Goal: Transaction & Acquisition: Purchase product/service

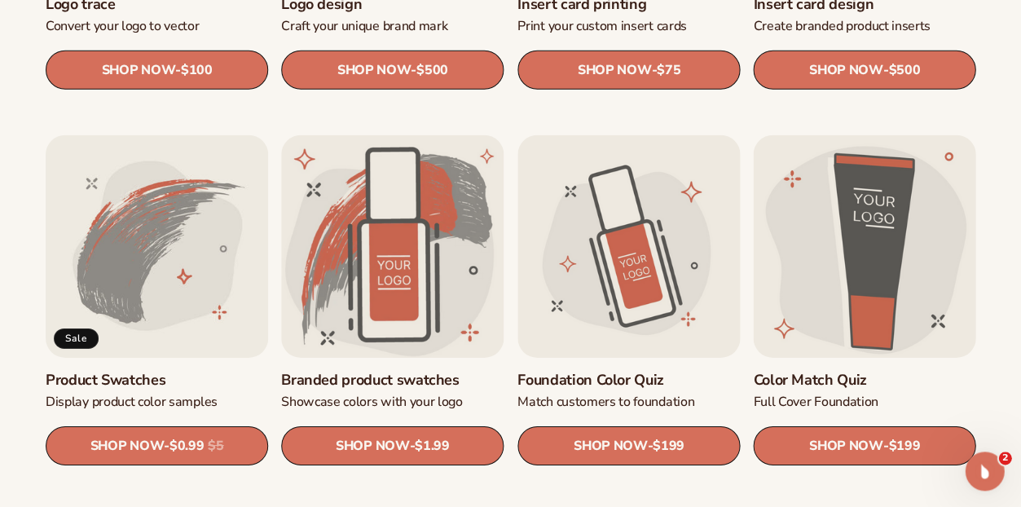
scroll to position [806, 0]
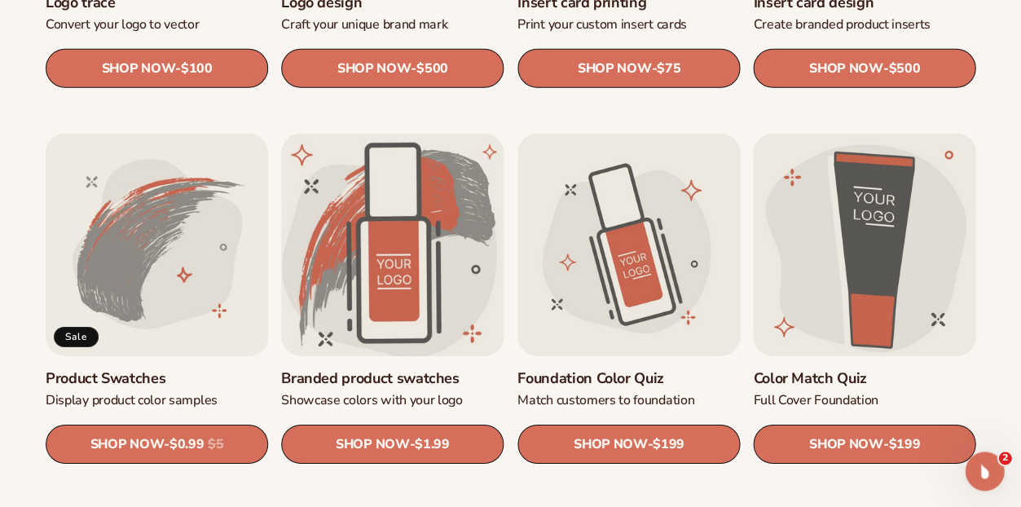
click at [385, 369] on link "Branded product swatches" at bounding box center [392, 378] width 222 height 19
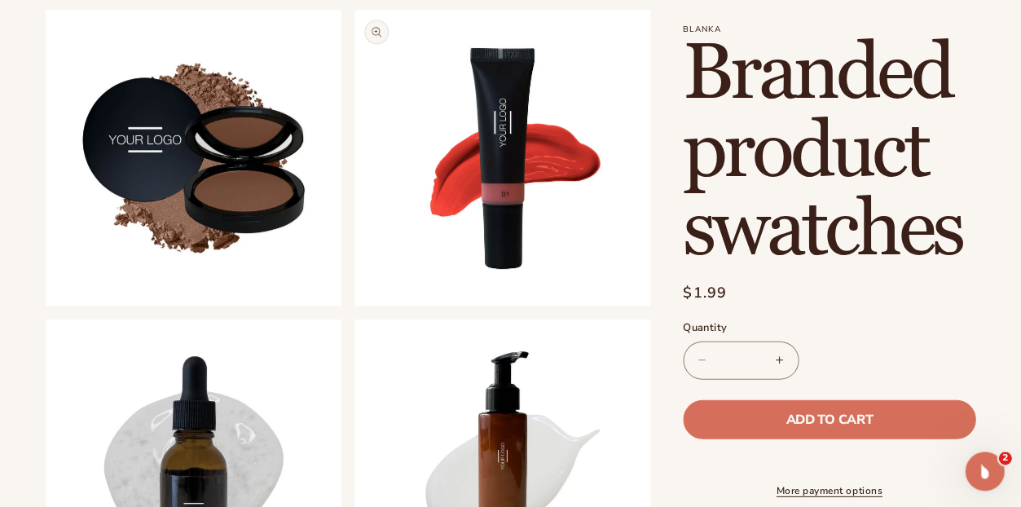
scroll to position [536, 0]
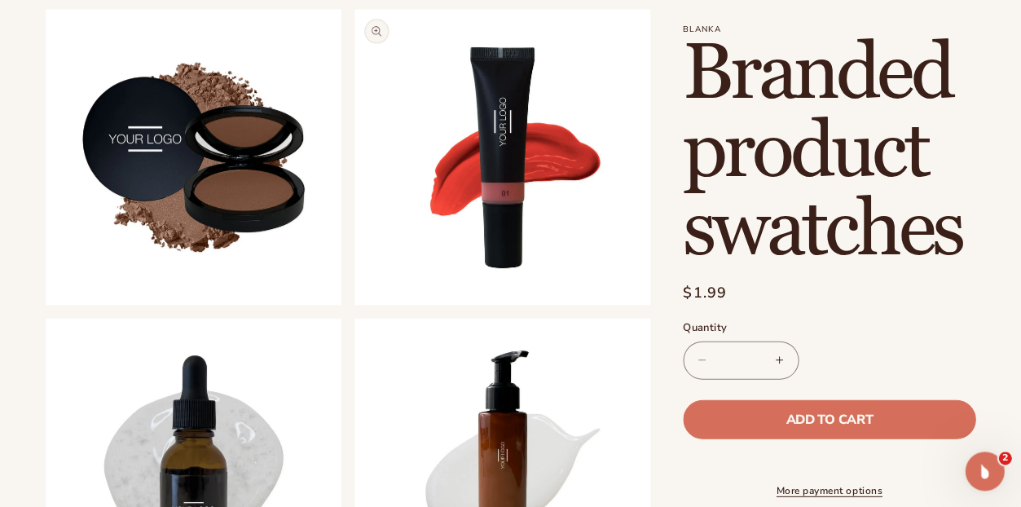
click at [354, 305] on button "Open media 3 in modal" at bounding box center [354, 305] width 0 height 0
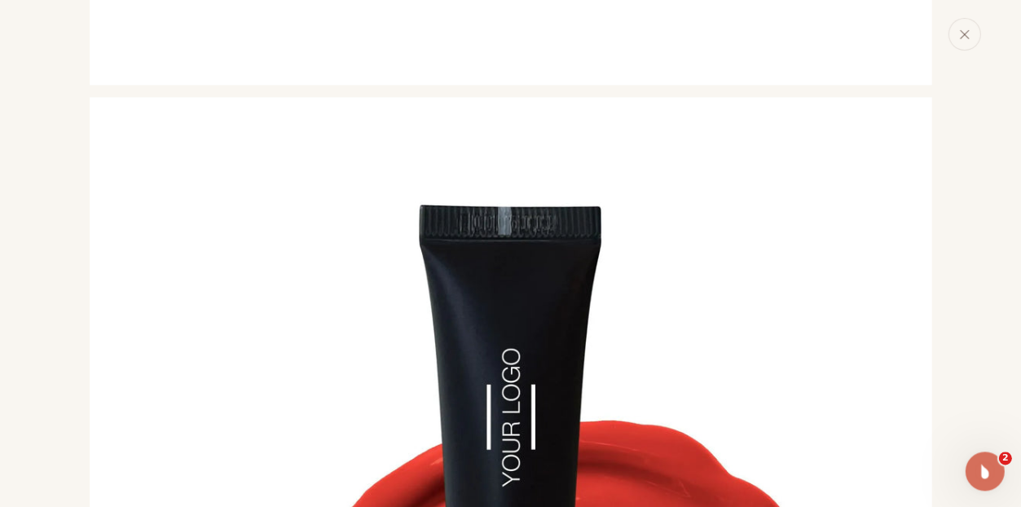
scroll to position [1583, 0]
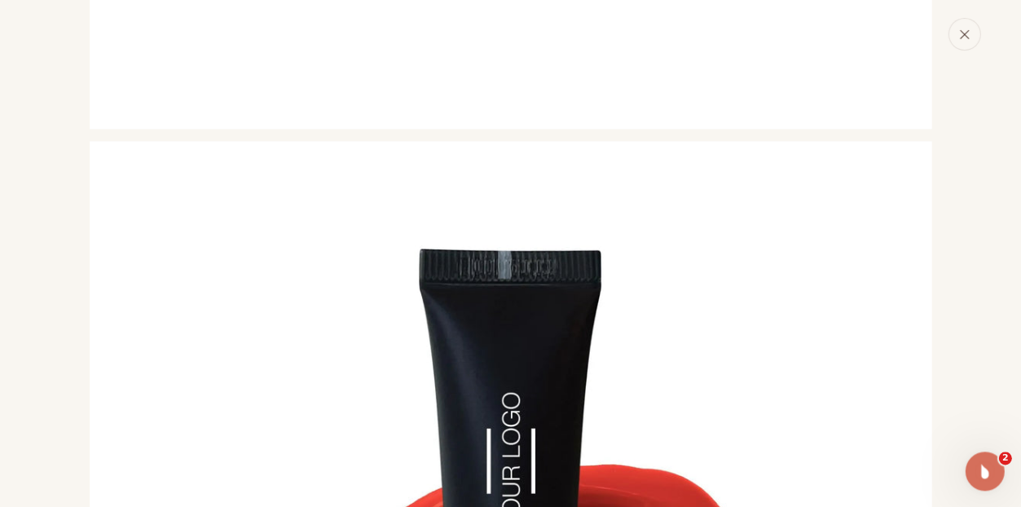
click at [958, 40] on icon "Close" at bounding box center [963, 34] width 11 height 11
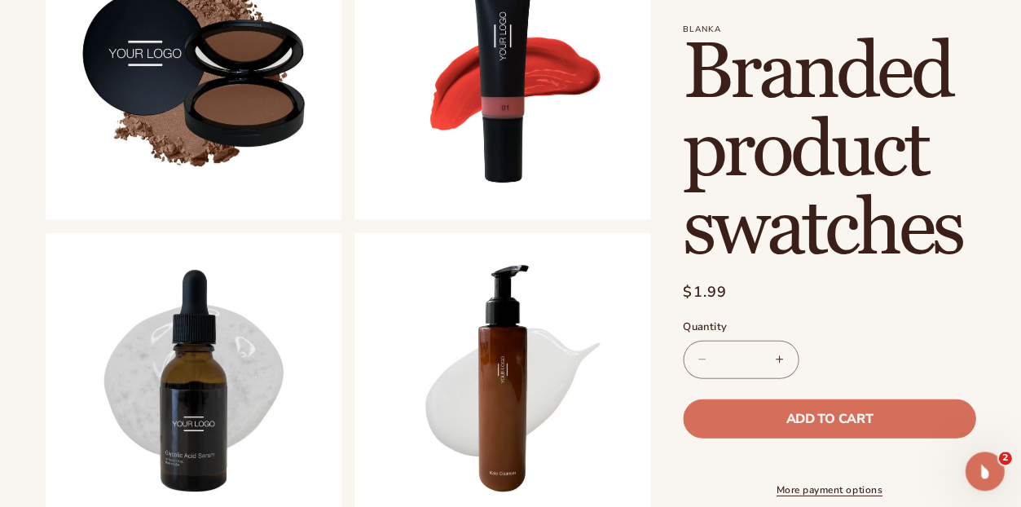
scroll to position [640, 0]
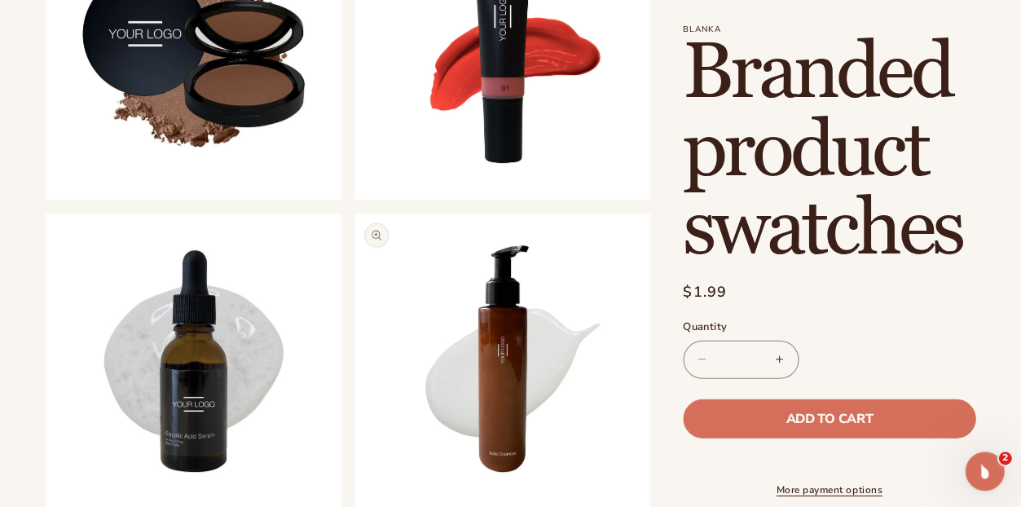
click at [354, 506] on button "Open media 5 in modal" at bounding box center [354, 509] width 0 height 0
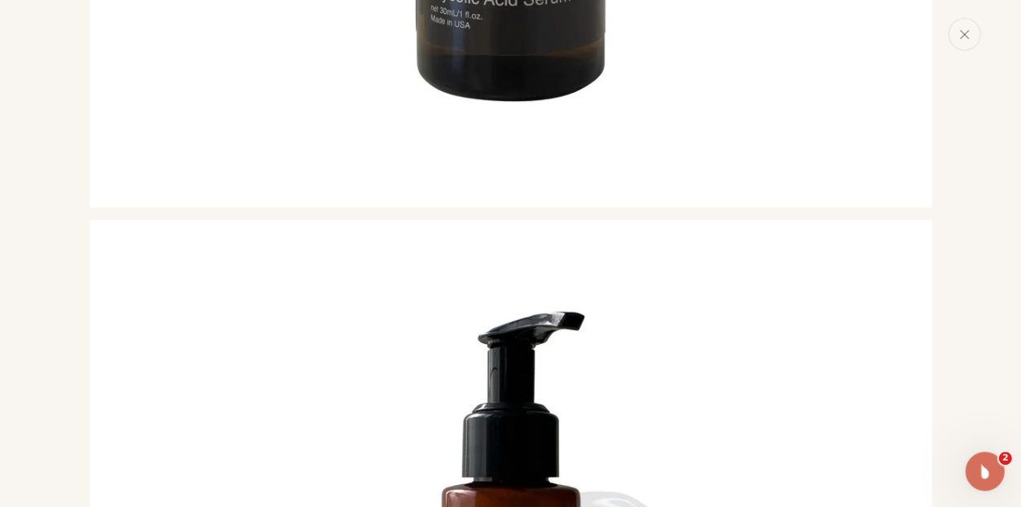
scroll to position [3212, 0]
click at [958, 40] on icon "Close" at bounding box center [963, 34] width 11 height 11
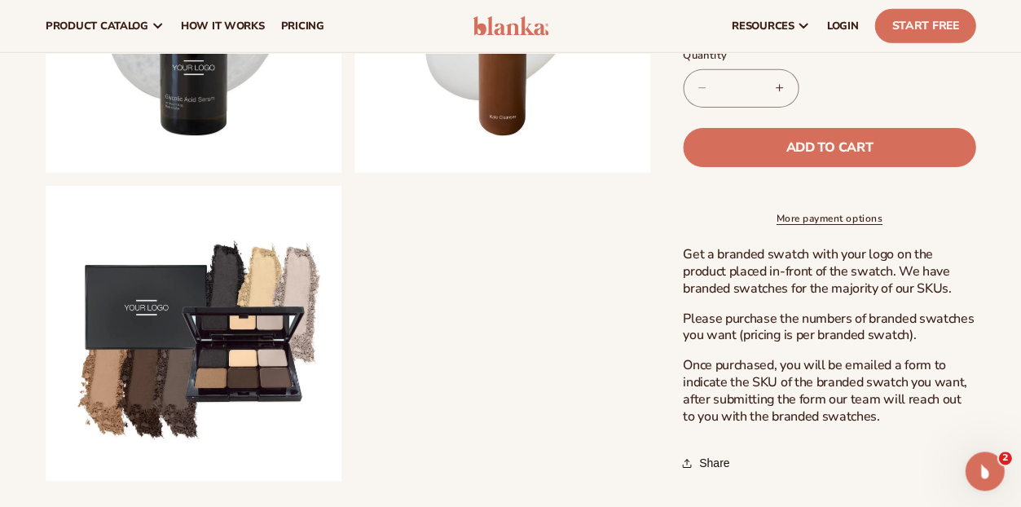
scroll to position [975, 0]
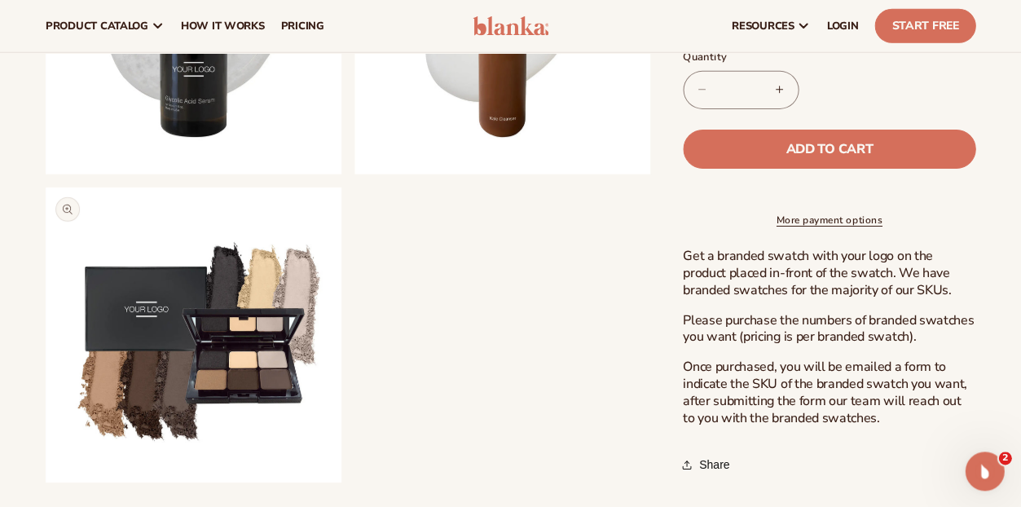
click at [46, 482] on button "Open media 6 in modal" at bounding box center [46, 482] width 0 height 0
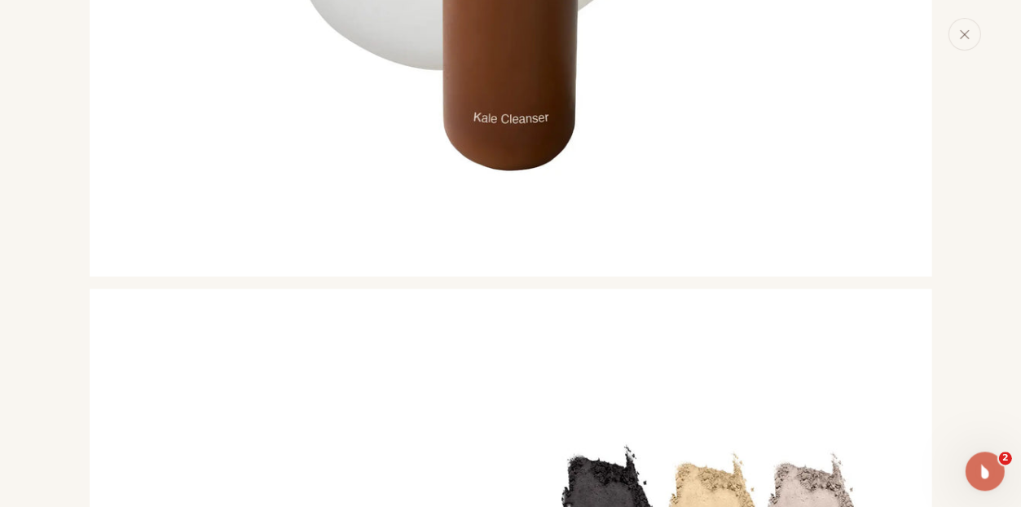
scroll to position [3997, 0]
click at [960, 38] on icon "Close" at bounding box center [964, 34] width 8 height 8
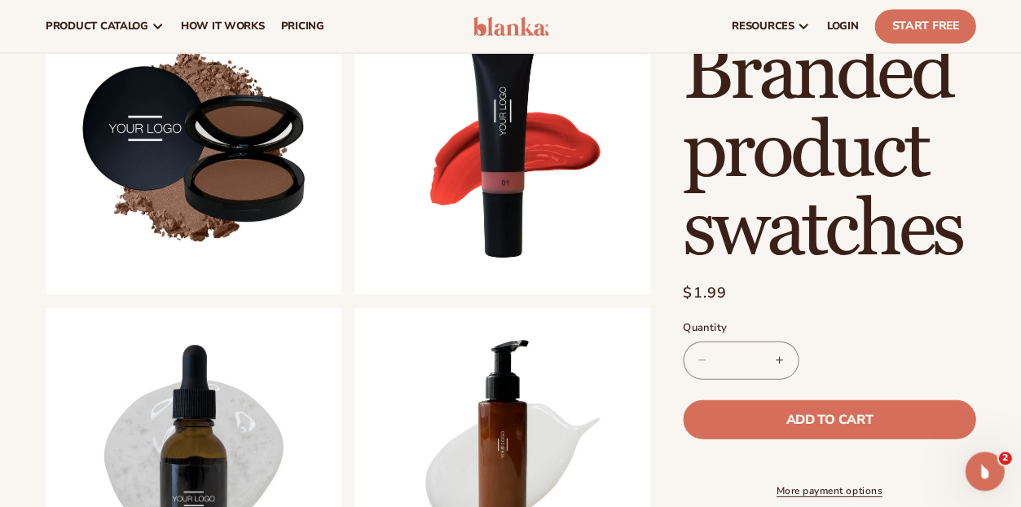
scroll to position [536, 0]
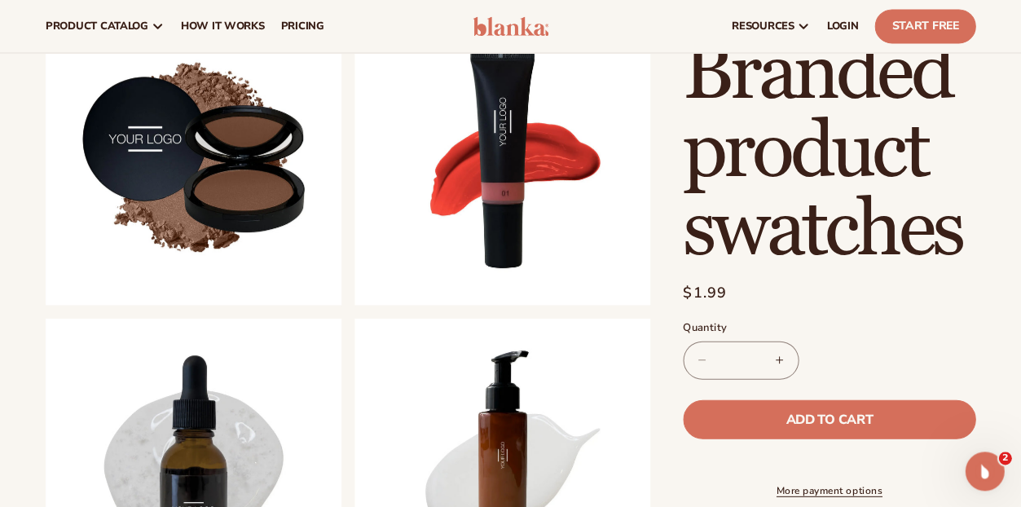
click at [46, 305] on button "Open media 2 in modal" at bounding box center [46, 305] width 0 height 0
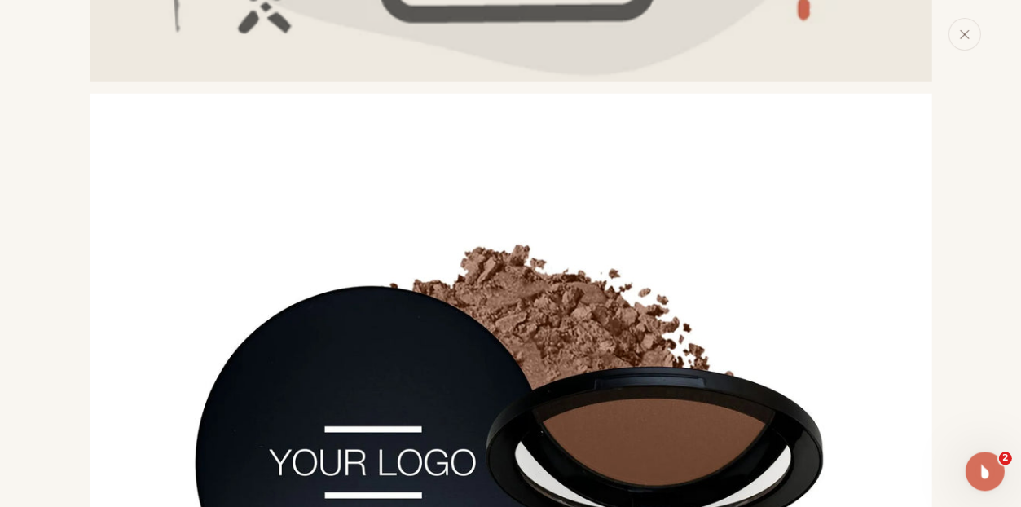
scroll to position [758, 0]
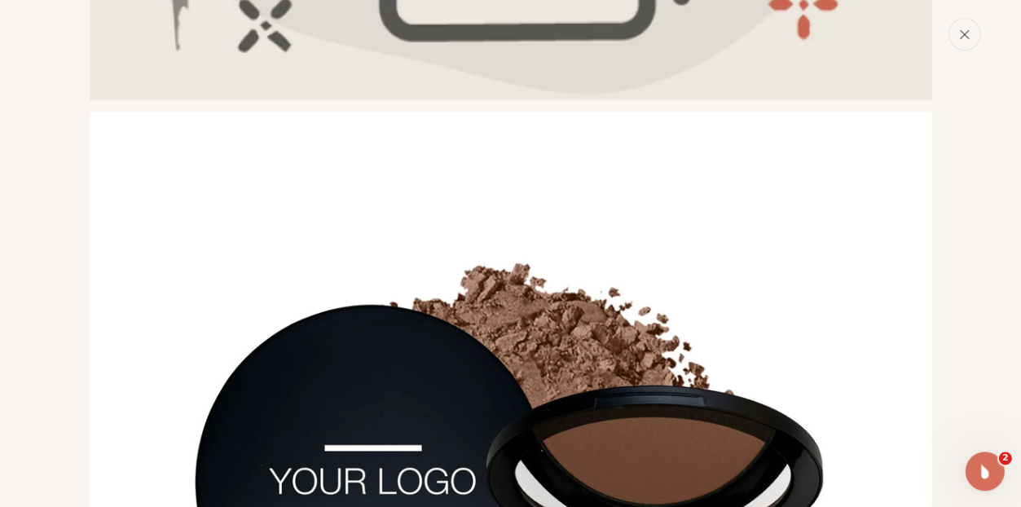
click at [947, 51] on button "Close" at bounding box center [963, 34] width 33 height 33
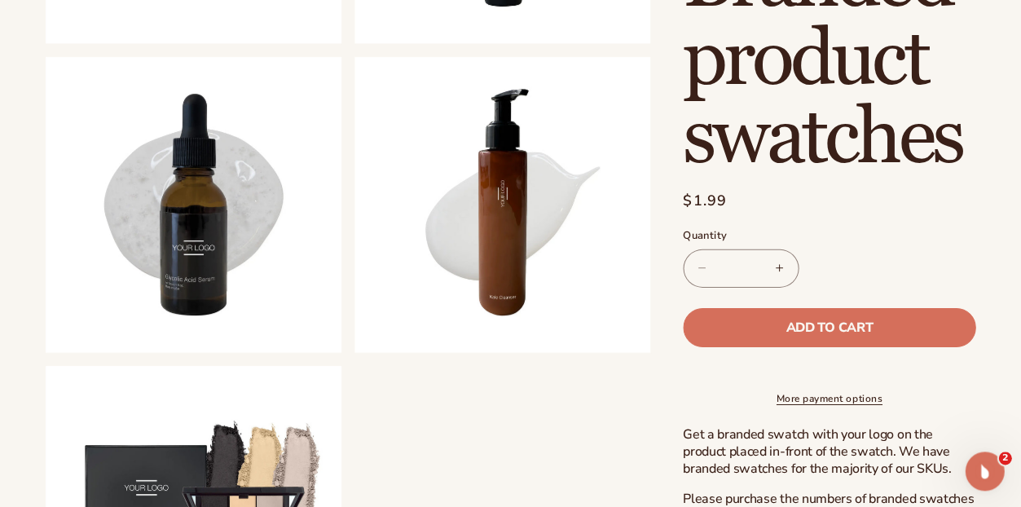
scroll to position [792, 0]
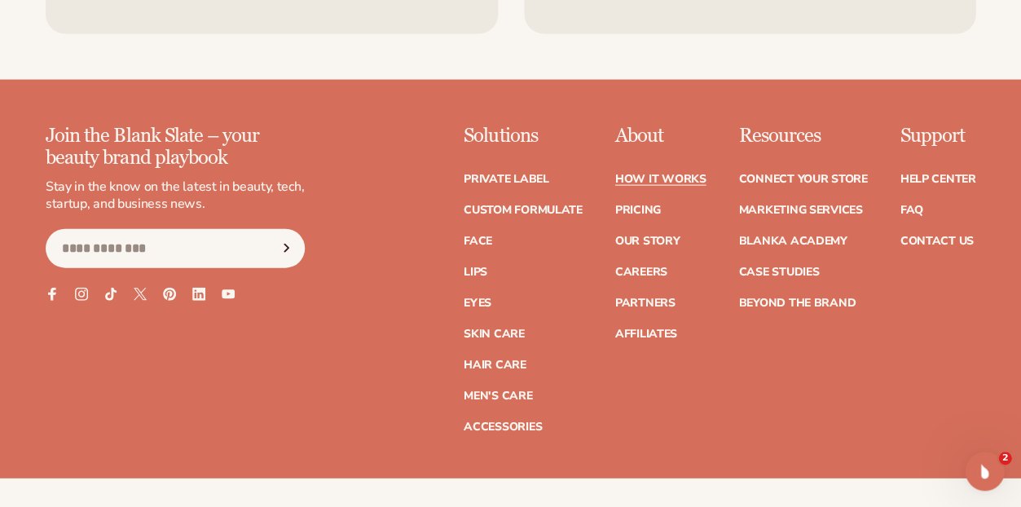
scroll to position [570, 0]
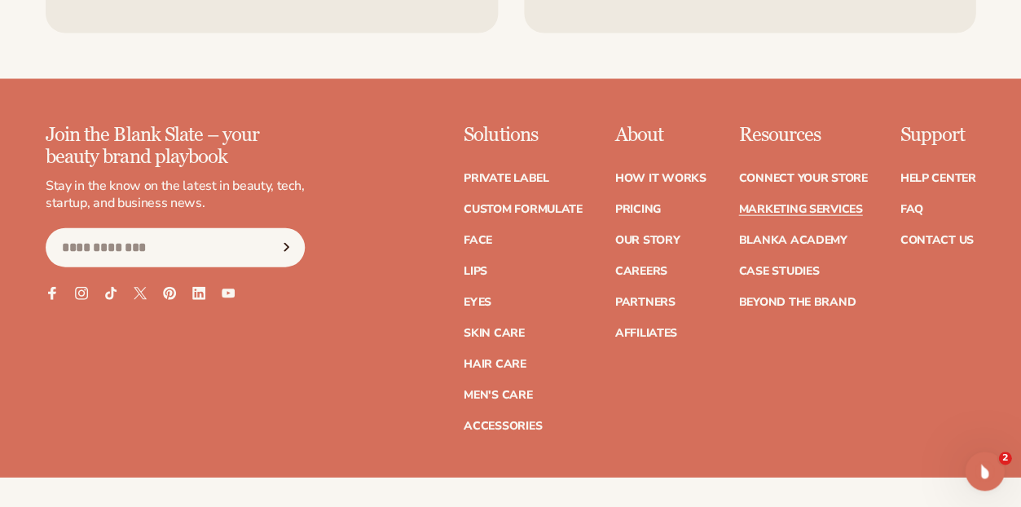
click at [743, 214] on link "Marketing services" at bounding box center [800, 208] width 124 height 11
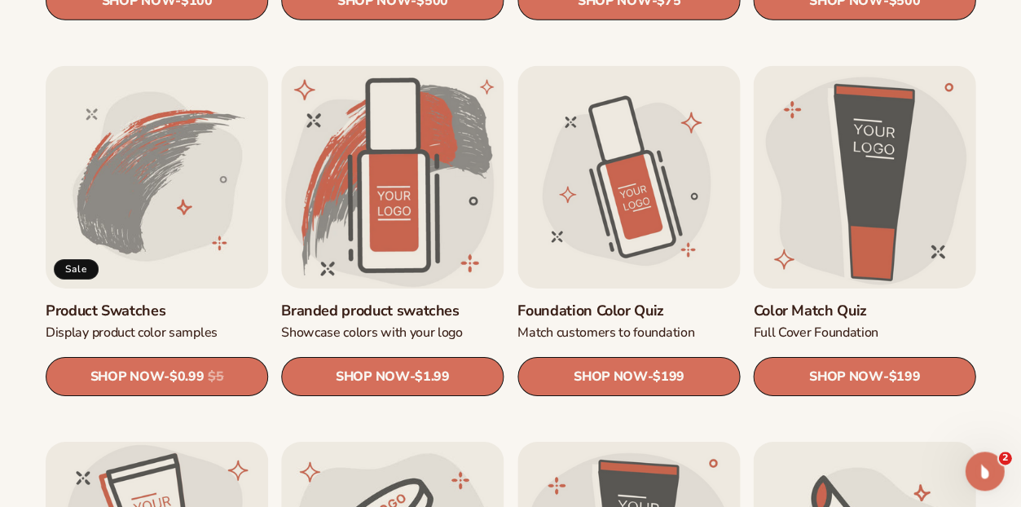
scroll to position [875, 0]
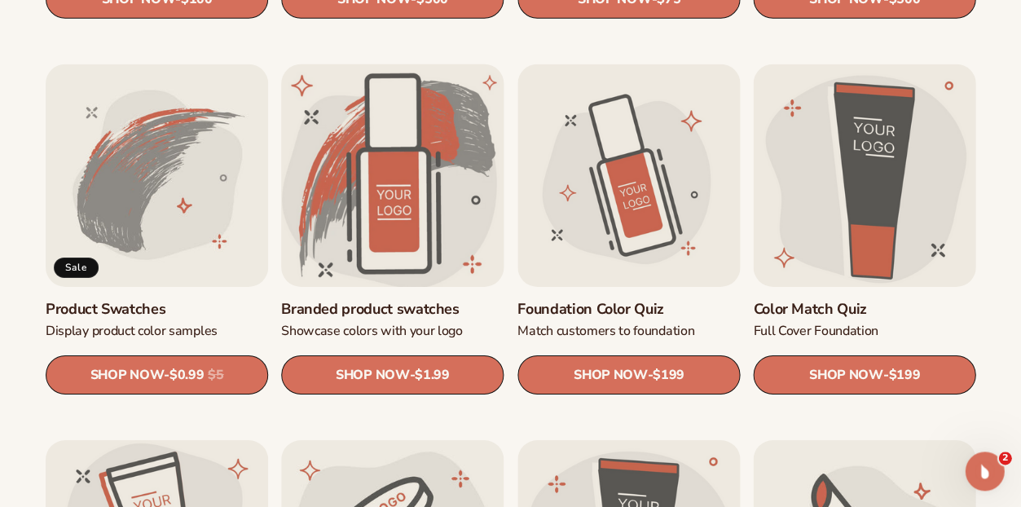
click at [381, 300] on link "Branded product swatches" at bounding box center [392, 309] width 222 height 19
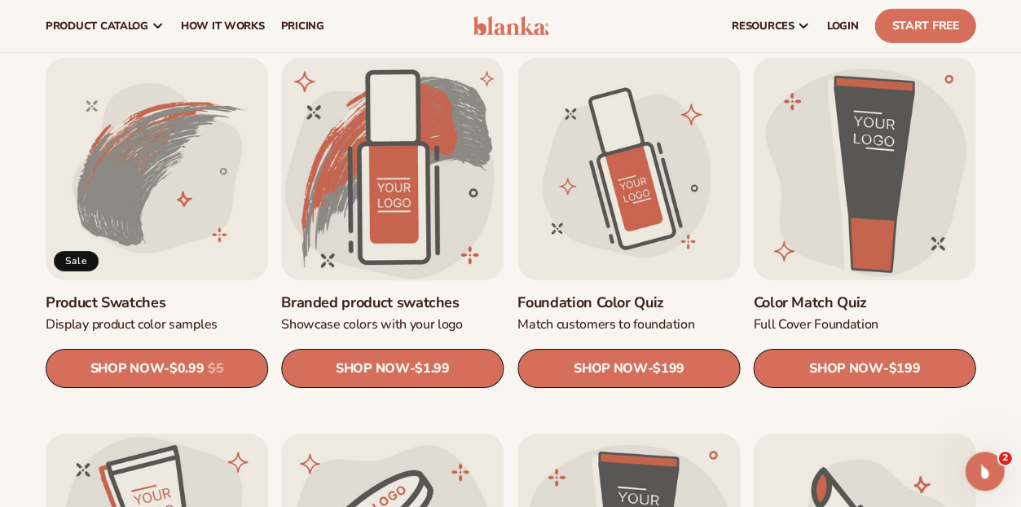
scroll to position [874, 0]
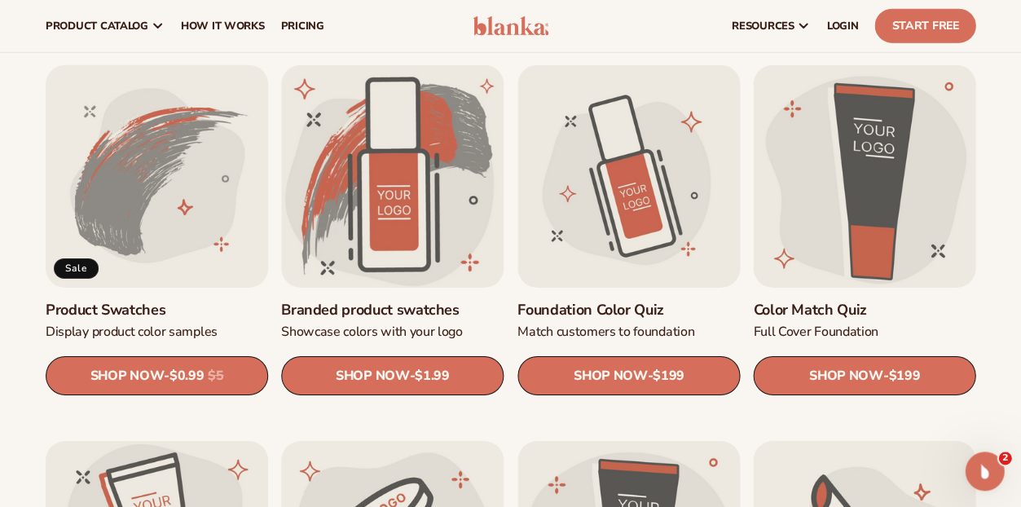
click at [134, 301] on link "Product Swatches" at bounding box center [157, 310] width 222 height 19
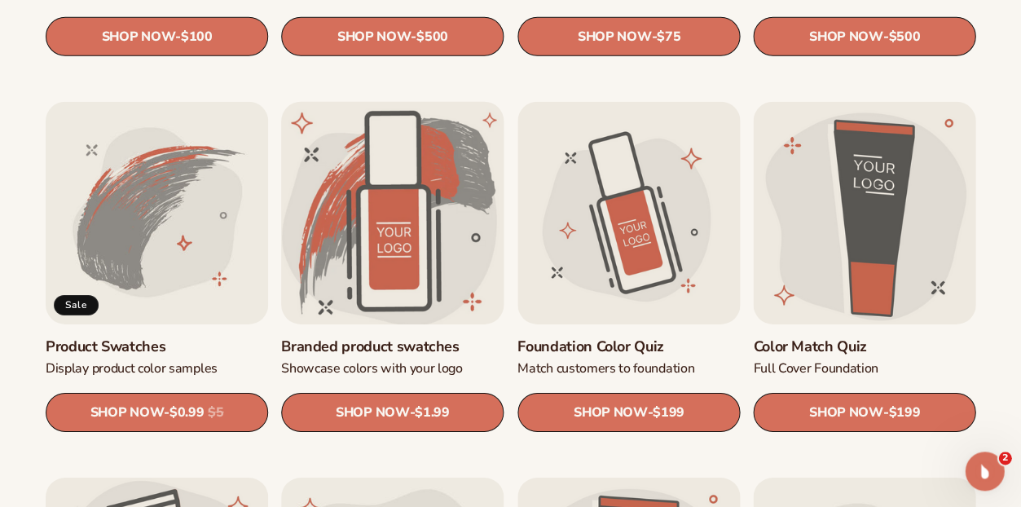
scroll to position [842, 0]
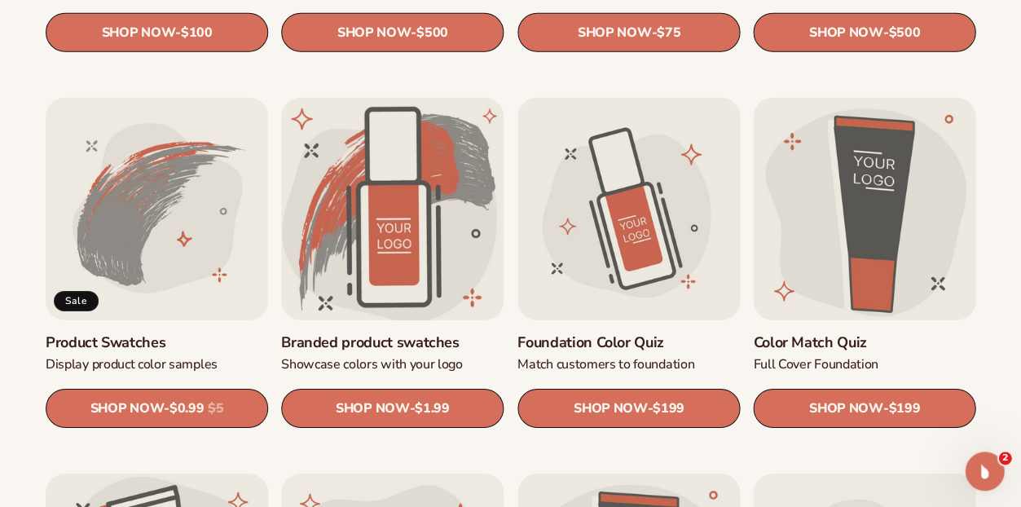
click at [389, 333] on link "Branded product swatches" at bounding box center [392, 342] width 222 height 19
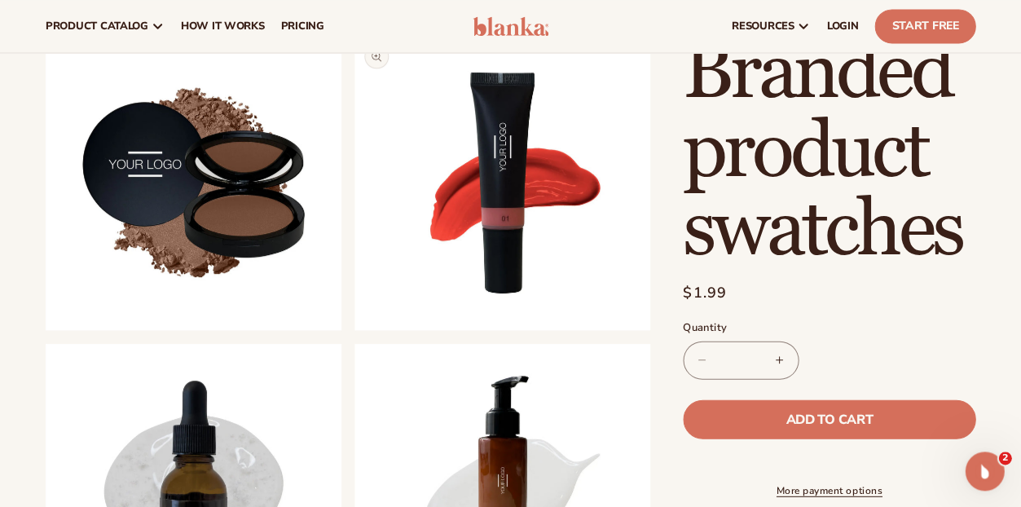
scroll to position [516, 0]
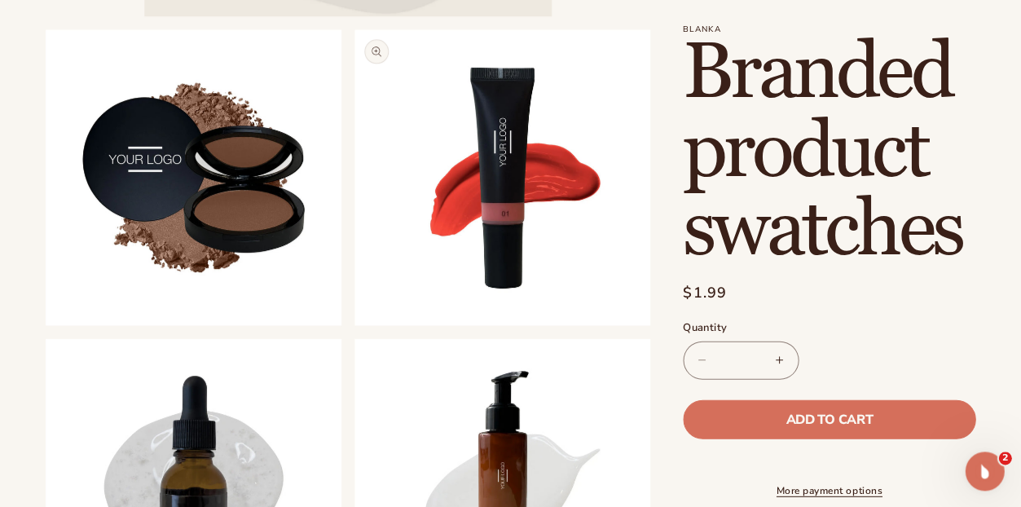
click at [354, 325] on button "Open media 3 in modal" at bounding box center [354, 325] width 0 height 0
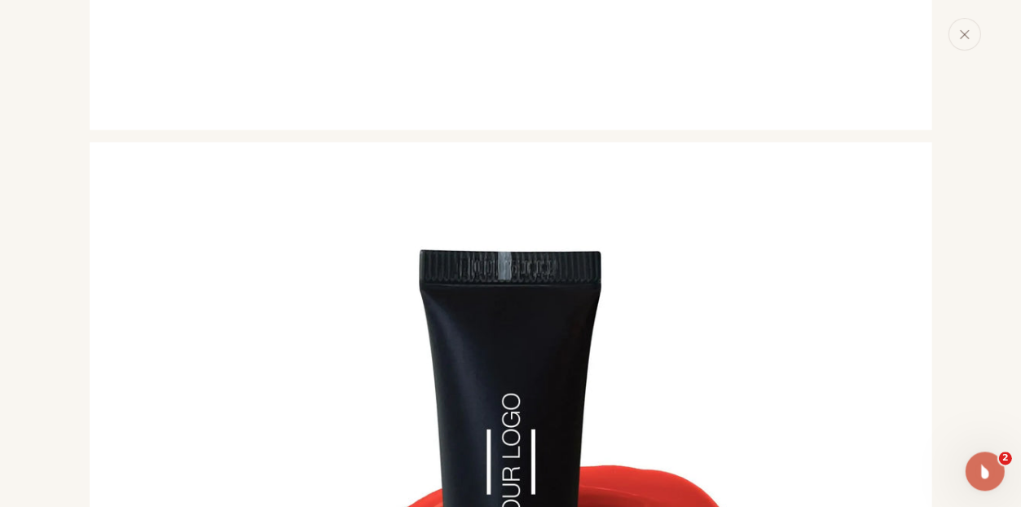
scroll to position [1581, 0]
click at [960, 38] on icon "Close" at bounding box center [964, 34] width 8 height 8
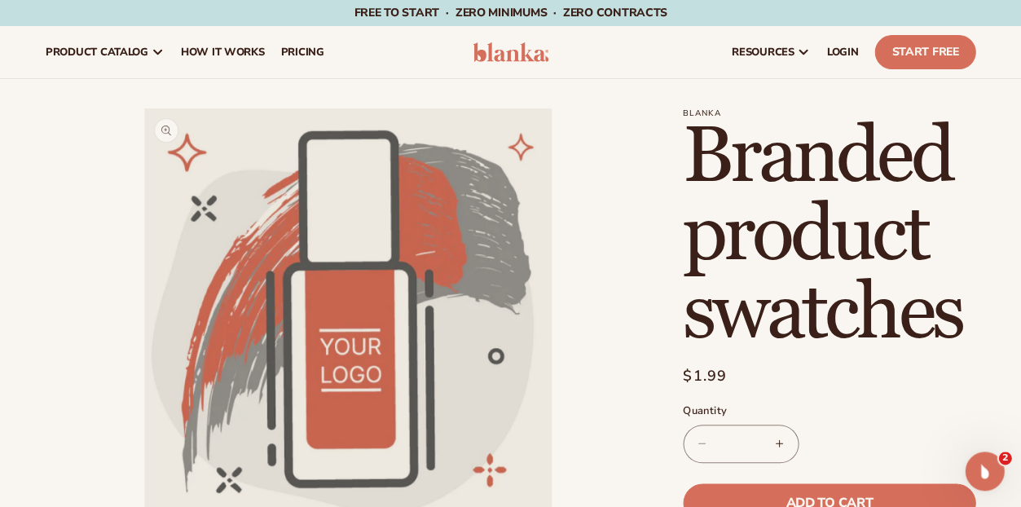
scroll to position [0, 0]
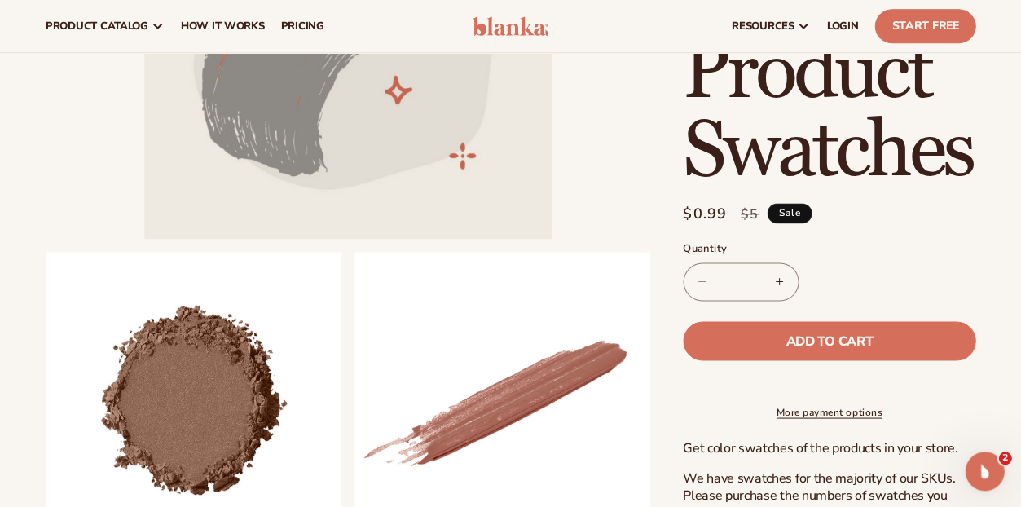
scroll to position [292, 0]
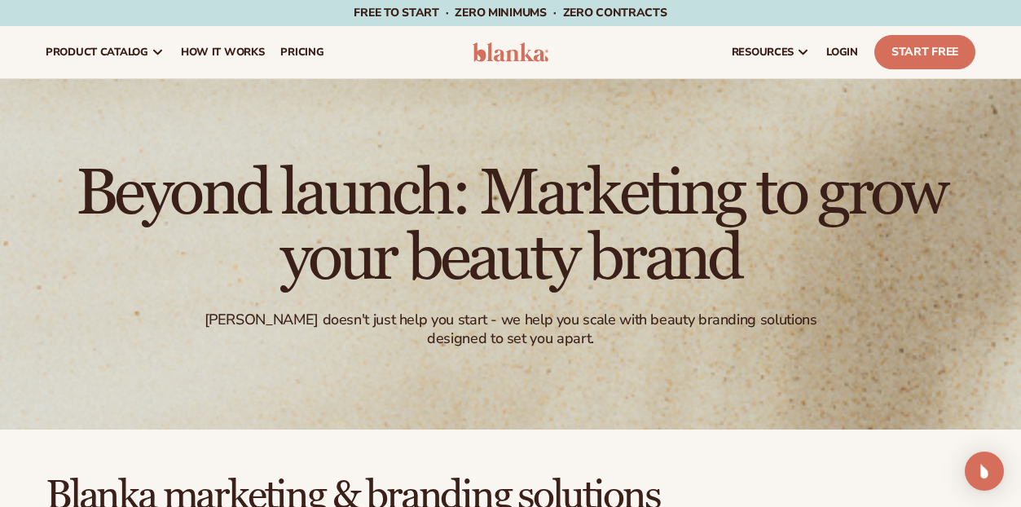
scroll to position [824, 0]
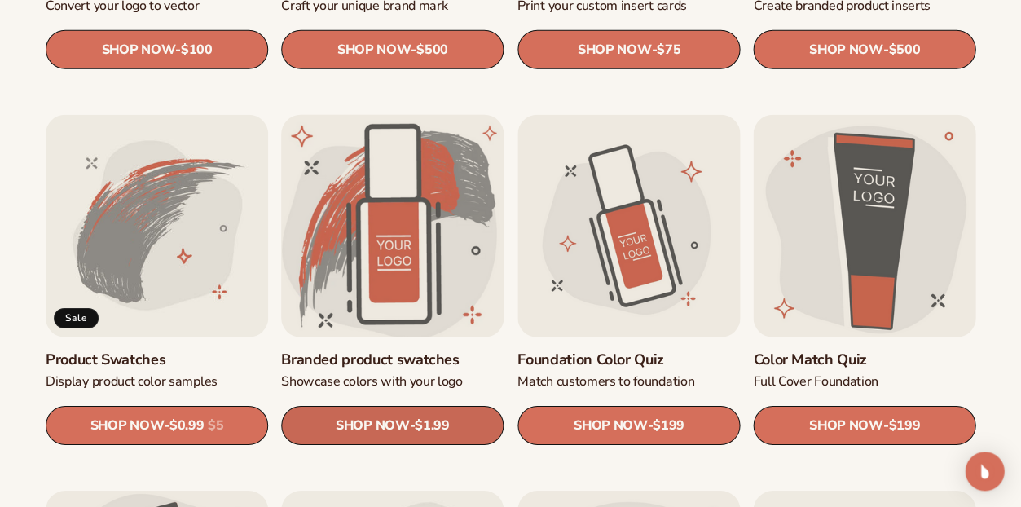
click at [391, 428] on span "SHOP NOW" at bounding box center [372, 425] width 73 height 15
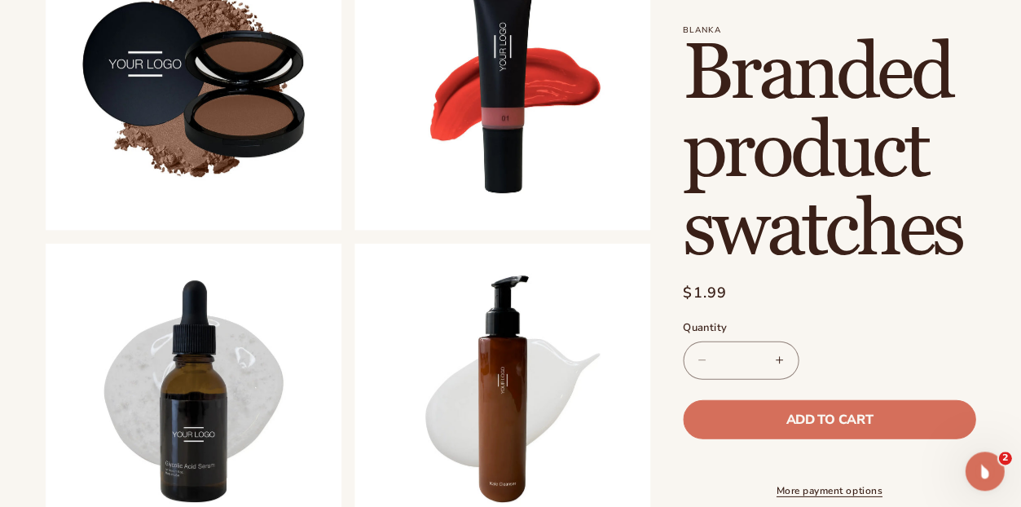
scroll to position [615, 0]
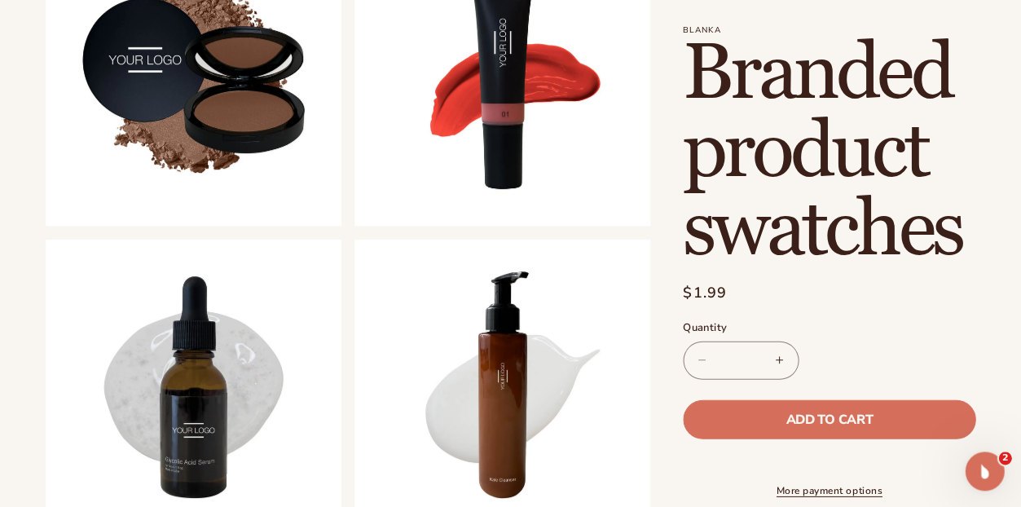
click at [761, 353] on input "*" at bounding box center [740, 360] width 41 height 38
click at [973, 341] on div "Decrease quantity for Branded product swatches ** Increase quantity for Branded…" at bounding box center [829, 360] width 292 height 38
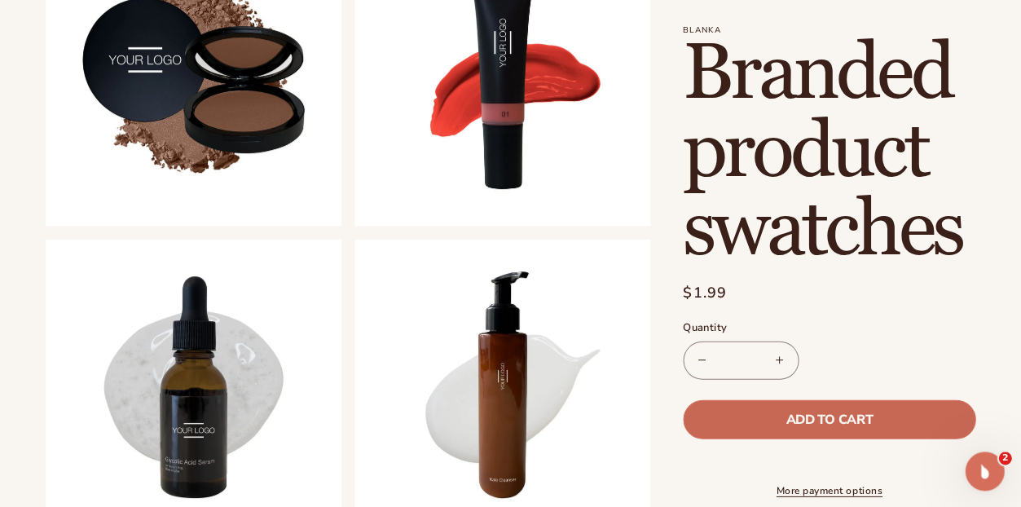
click at [859, 424] on span "Add to cart" at bounding box center [828, 418] width 86 height 13
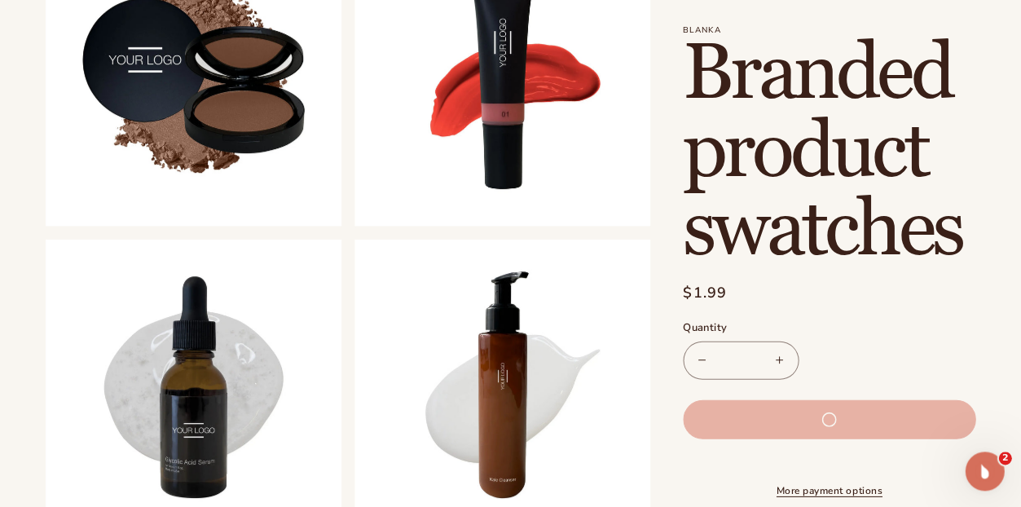
type input "*"
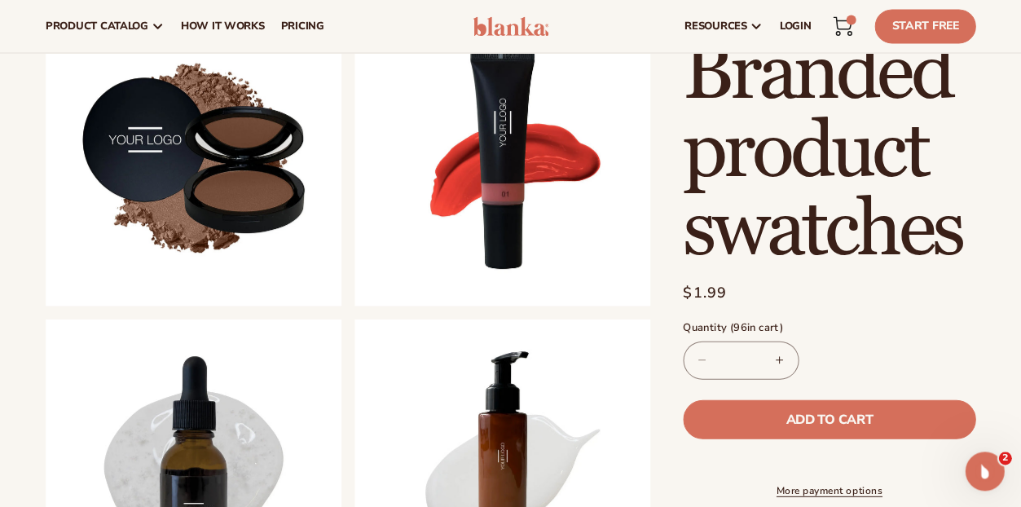
scroll to position [529, 0]
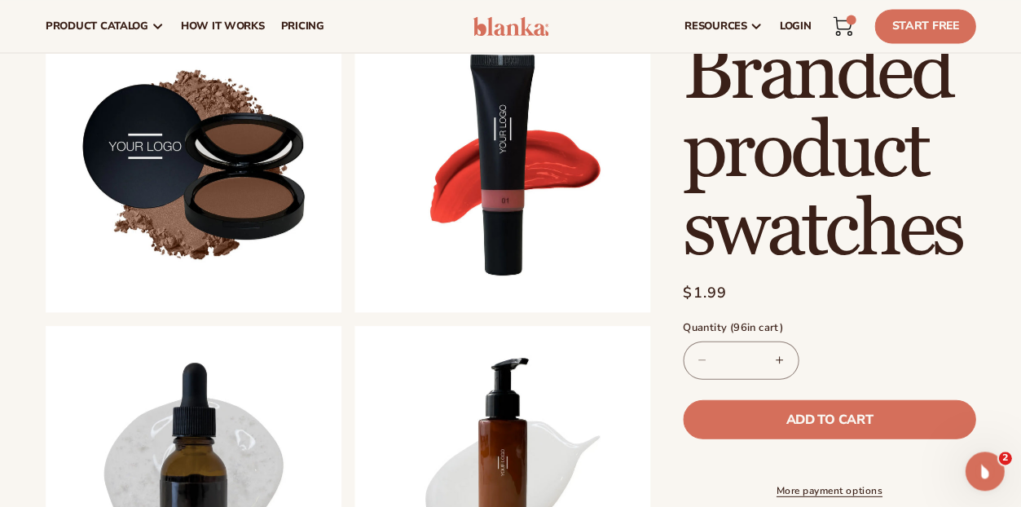
click at [833, 28] on icon at bounding box center [842, 23] width 18 height 12
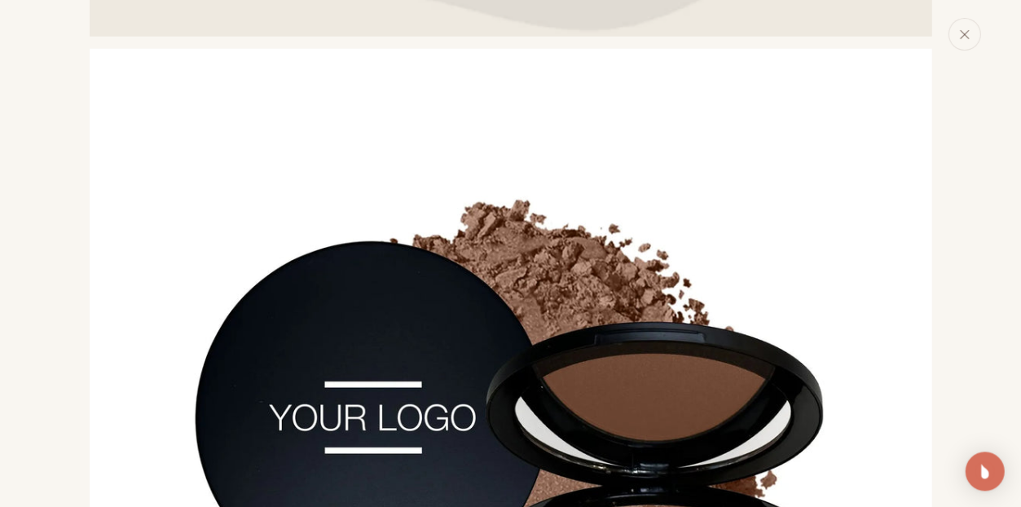
scroll to position [908, 0]
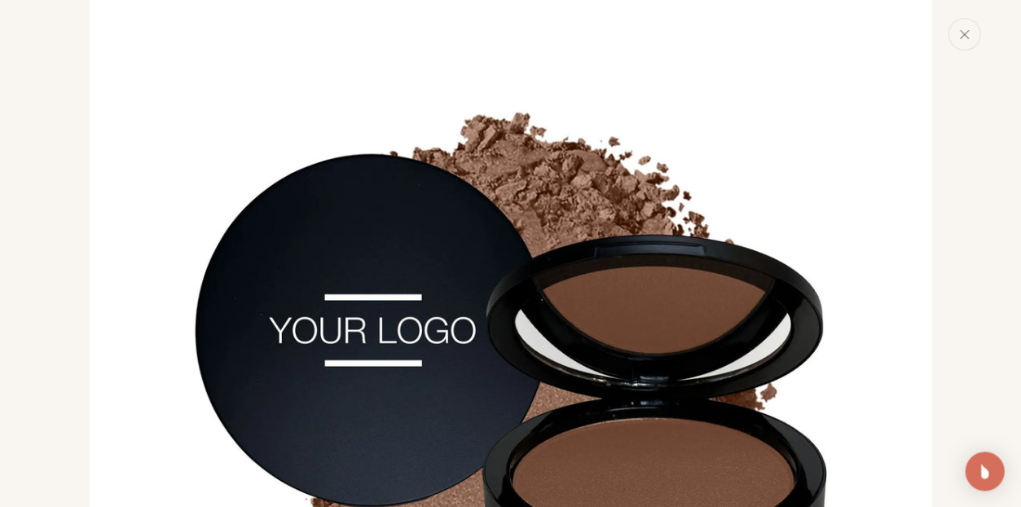
click at [947, 51] on button "Close" at bounding box center [963, 34] width 33 height 33
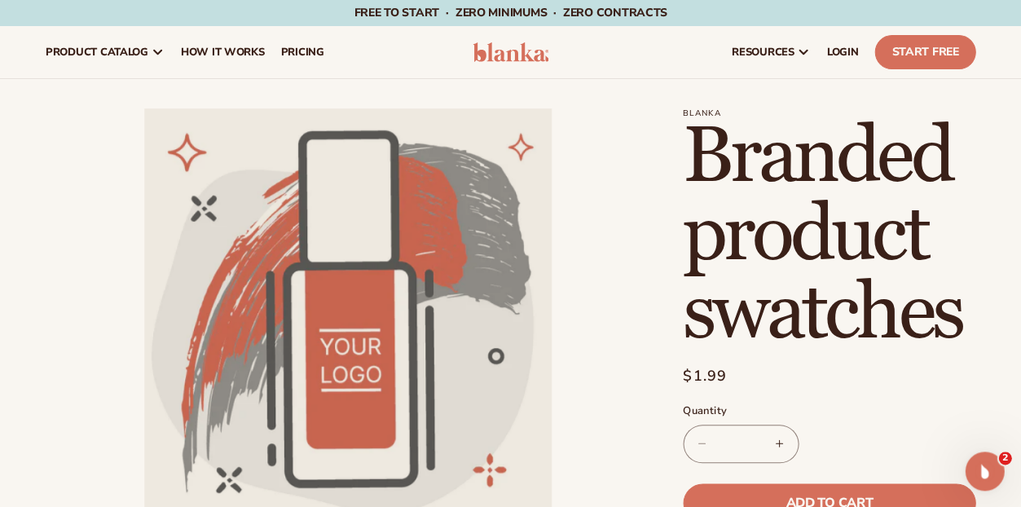
scroll to position [0, 0]
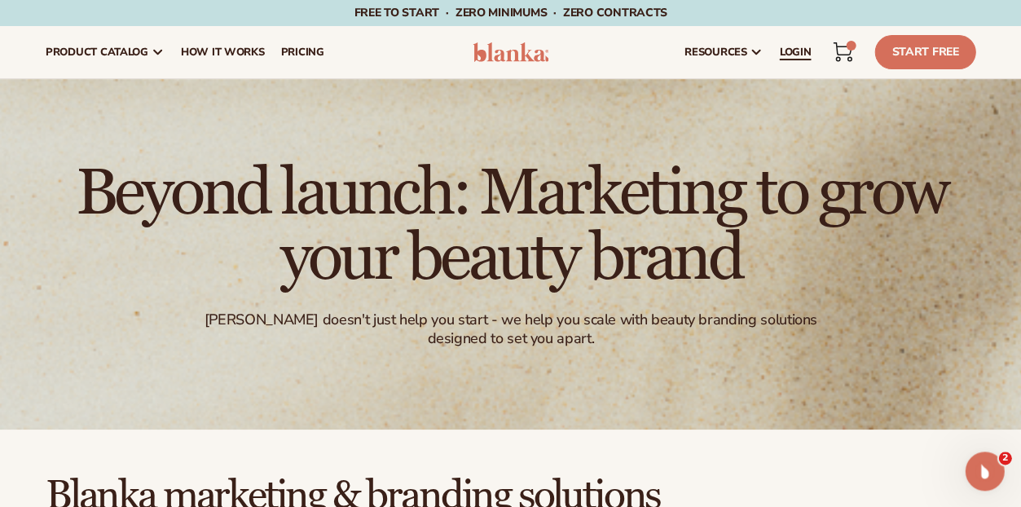
click at [779, 53] on span "LOGIN" at bounding box center [795, 52] width 32 height 13
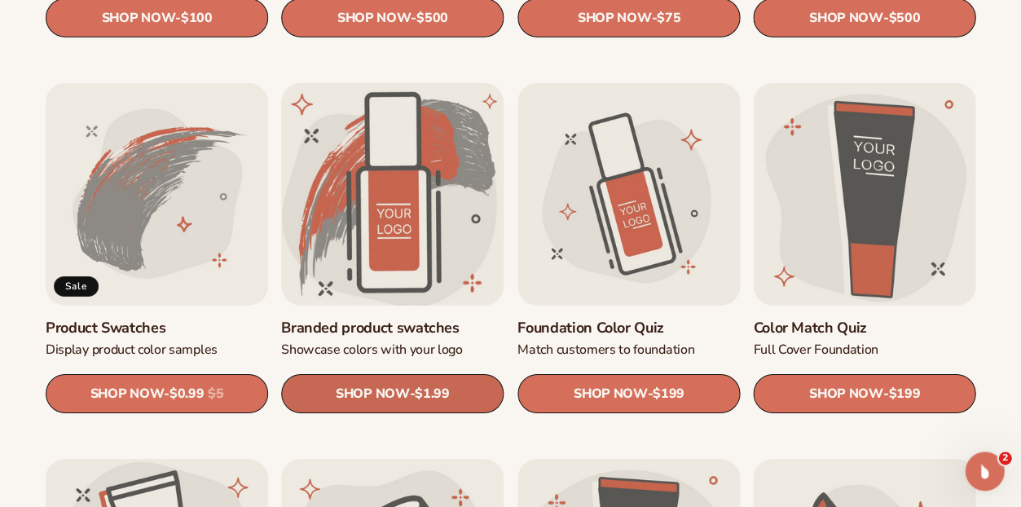
click at [380, 386] on span "SHOP NOW" at bounding box center [372, 393] width 73 height 15
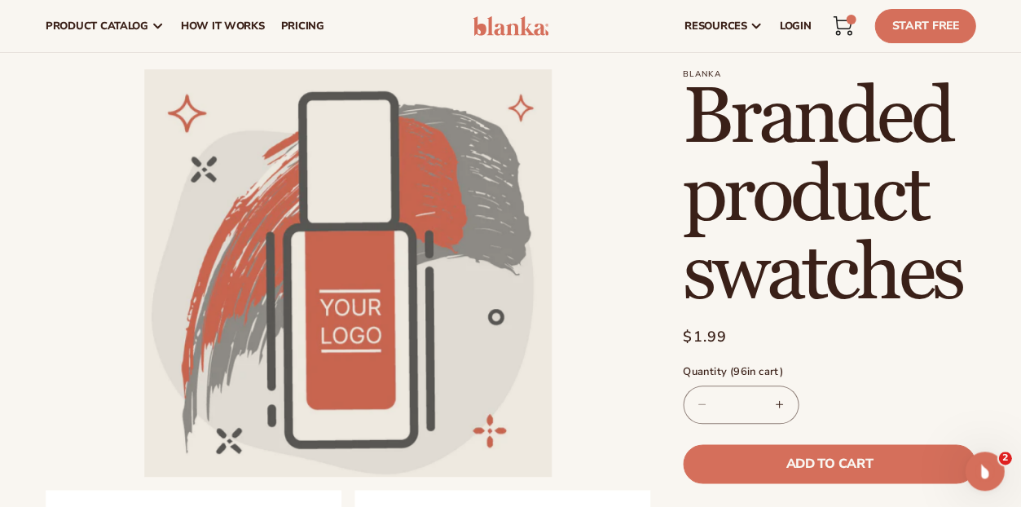
scroll to position [44, 0]
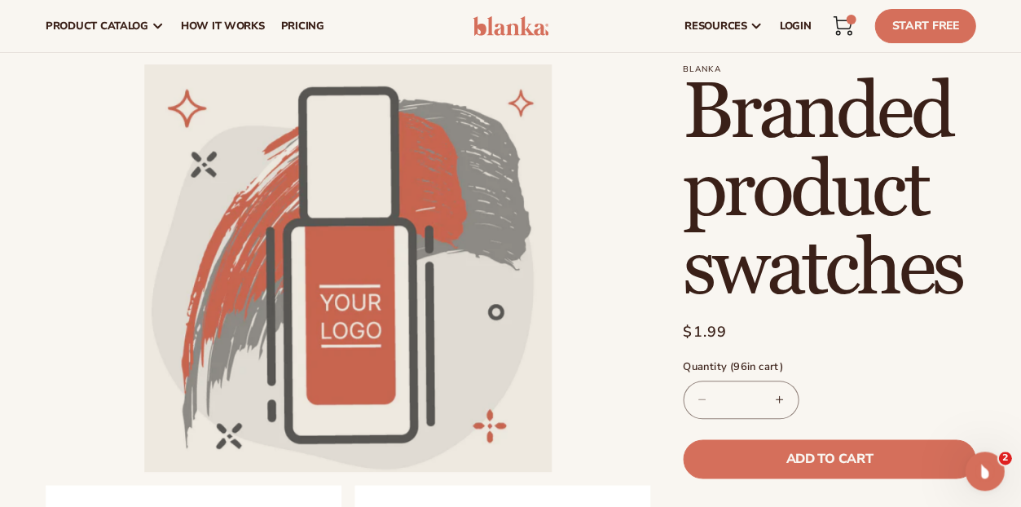
click at [846, 15] on div "96 96 items" at bounding box center [851, 20] width 10 height 10
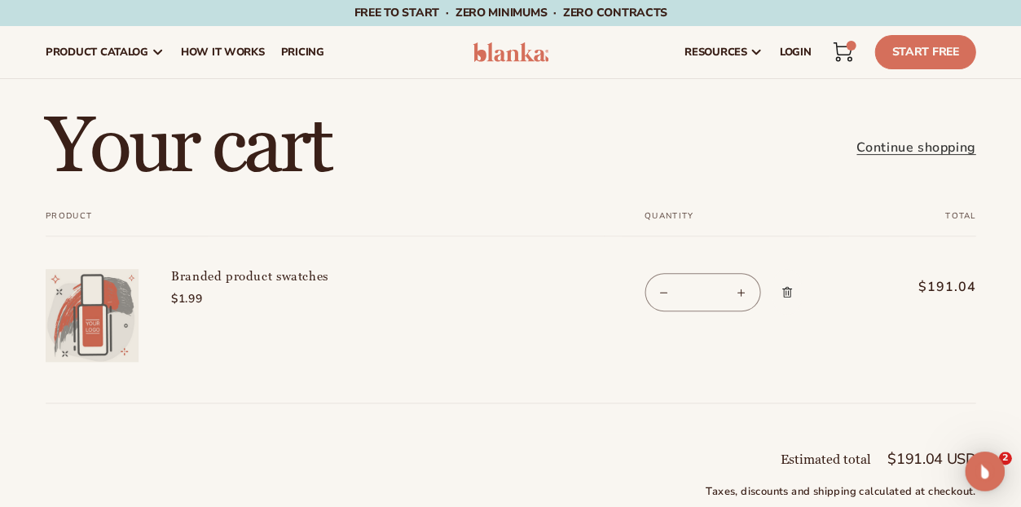
click at [653, 311] on button "Decrease quantity for Branded product swatches" at bounding box center [663, 292] width 37 height 38
type input "**"
click at [653, 352] on form "Your cart Product Total Quantity Total Branded product swatches $1.99 $191.04 **" at bounding box center [511, 307] width 930 height 192
drag, startPoint x: 720, startPoint y: 355, endPoint x: 701, endPoint y: 354, distance: 19.6
click at [701, 311] on input "**" at bounding box center [702, 292] width 41 height 38
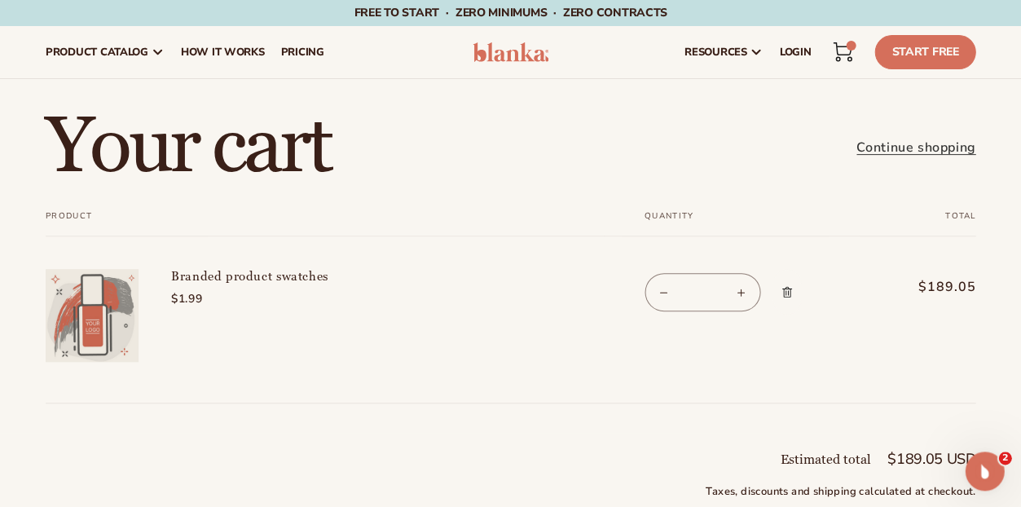
type input "**"
click at [498, 318] on td "Branded product swatches $1.99" at bounding box center [370, 303] width 465 height 134
drag, startPoint x: 727, startPoint y: 354, endPoint x: 697, endPoint y: 356, distance: 29.4
click at [697, 311] on input "**" at bounding box center [702, 292] width 41 height 38
type input "**"
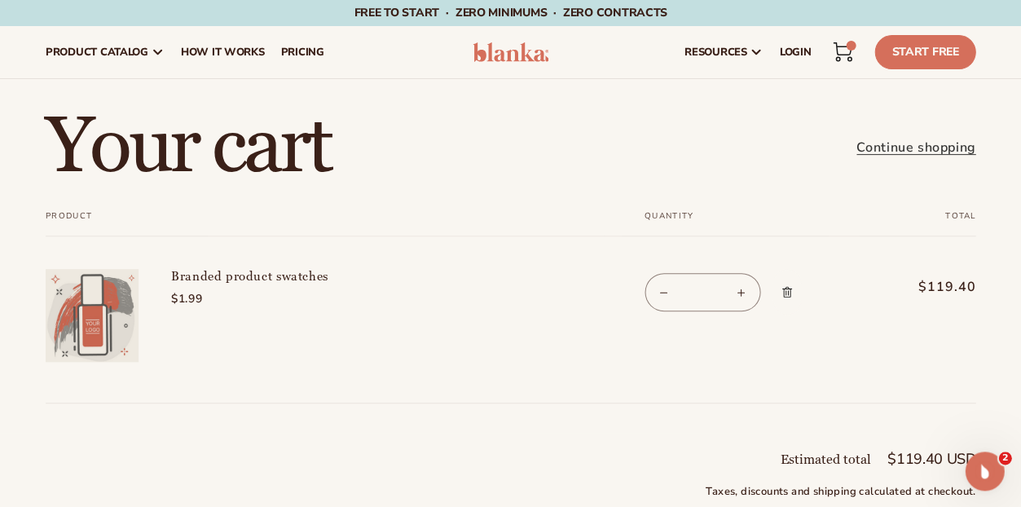
click at [437, 215] on div "Your cart Continue shopping Your cart is empty Continue shopping Your cart Prod…" at bounding box center [510, 255] width 1021 height 295
drag, startPoint x: 729, startPoint y: 358, endPoint x: 713, endPoint y: 358, distance: 16.3
click at [713, 311] on input "**" at bounding box center [702, 292] width 41 height 38
type input "**"
click at [525, 168] on div "Your cart Continue shopping" at bounding box center [511, 147] width 930 height 78
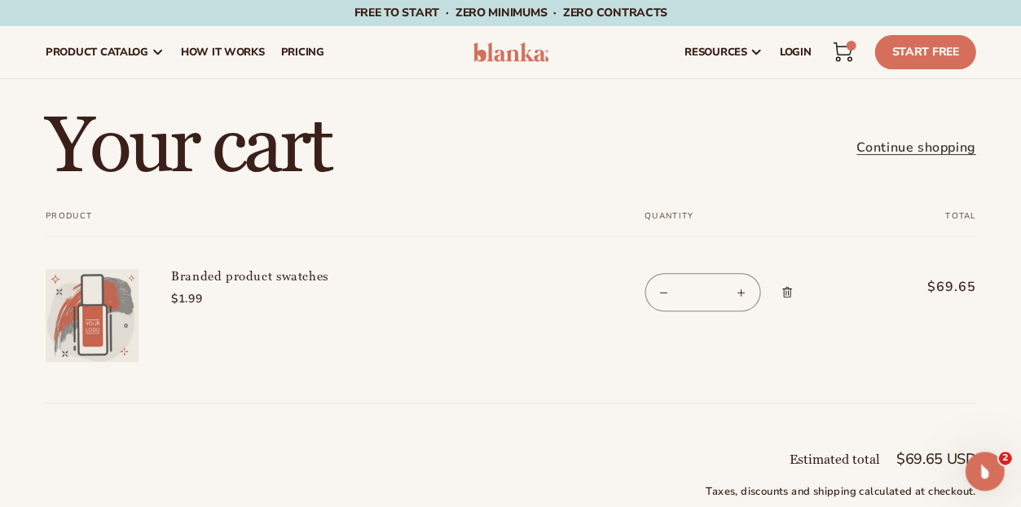
click at [723, 311] on input "**" at bounding box center [702, 292] width 41 height 38
click at [520, 201] on div "Your cart Continue shopping Your cart is empty Continue shopping Your cart Prod…" at bounding box center [510, 255] width 1021 height 295
click at [662, 311] on button "Decrease quantity for Branded product swatches" at bounding box center [663, 292] width 37 height 38
type input "**"
click at [662, 349] on form "Your cart Product Total Quantity Total Branded product swatches $1.99 $69.65 **" at bounding box center [511, 307] width 930 height 192
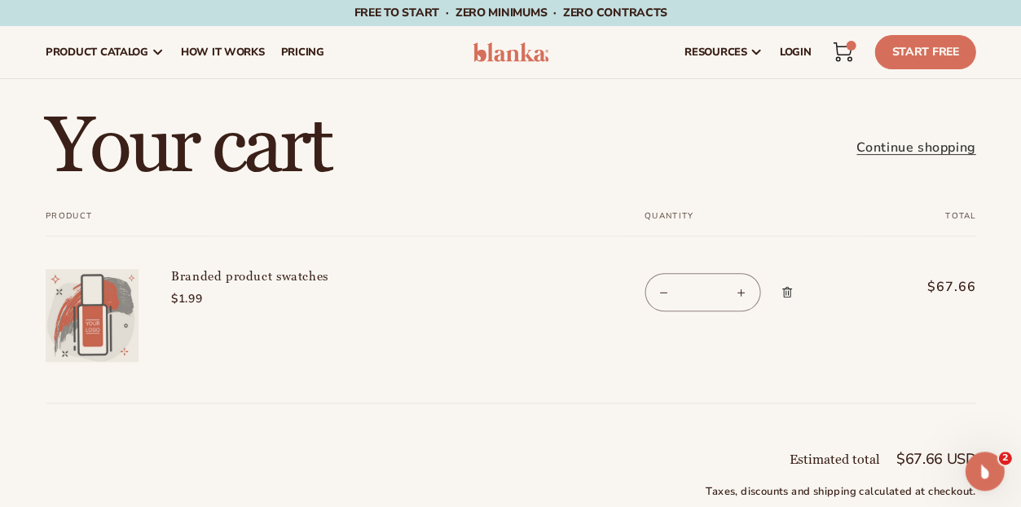
click at [662, 311] on button "Decrease quantity for Branded product swatches" at bounding box center [663, 292] width 37 height 38
type input "**"
click at [662, 311] on button "Decrease quantity for Branded product swatches" at bounding box center [663, 292] width 37 height 38
type input "**"
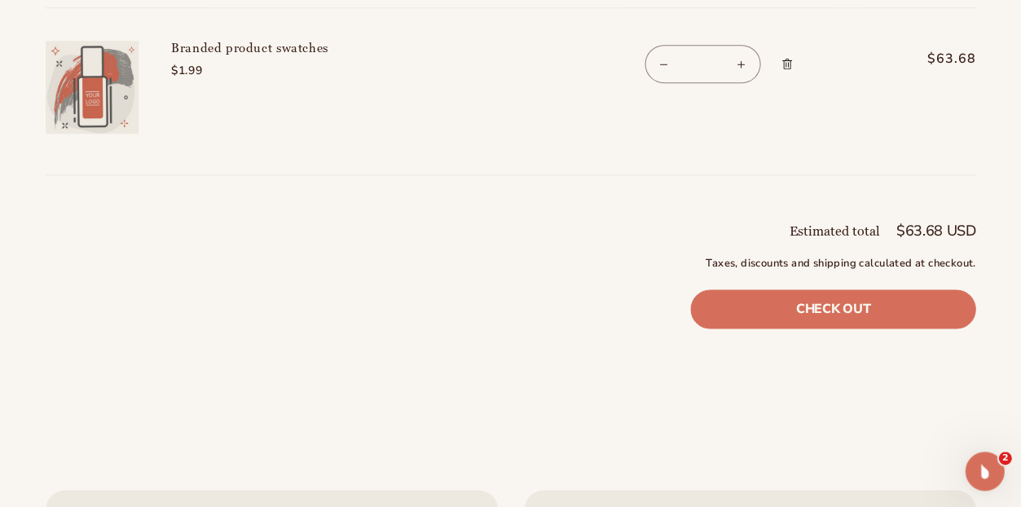
scroll to position [231, 0]
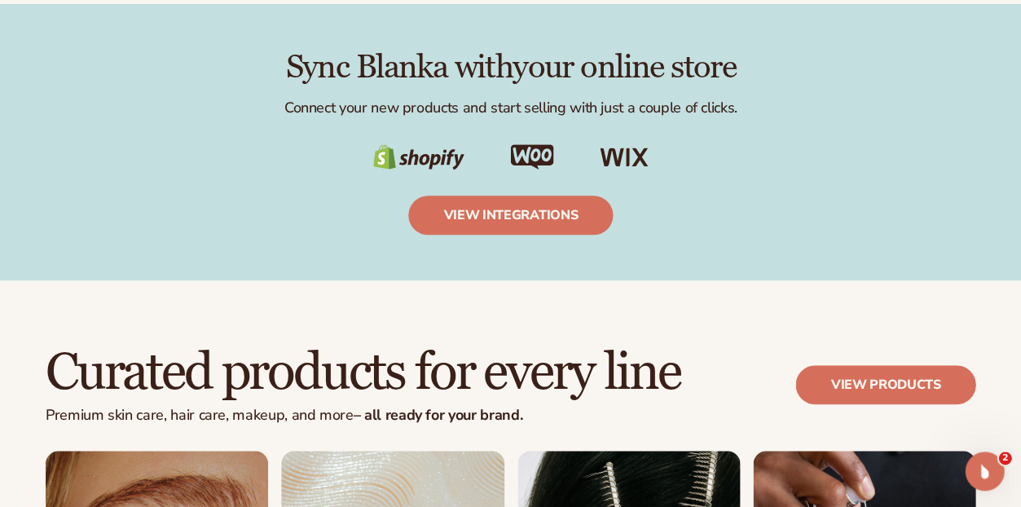
scroll to position [2489, 0]
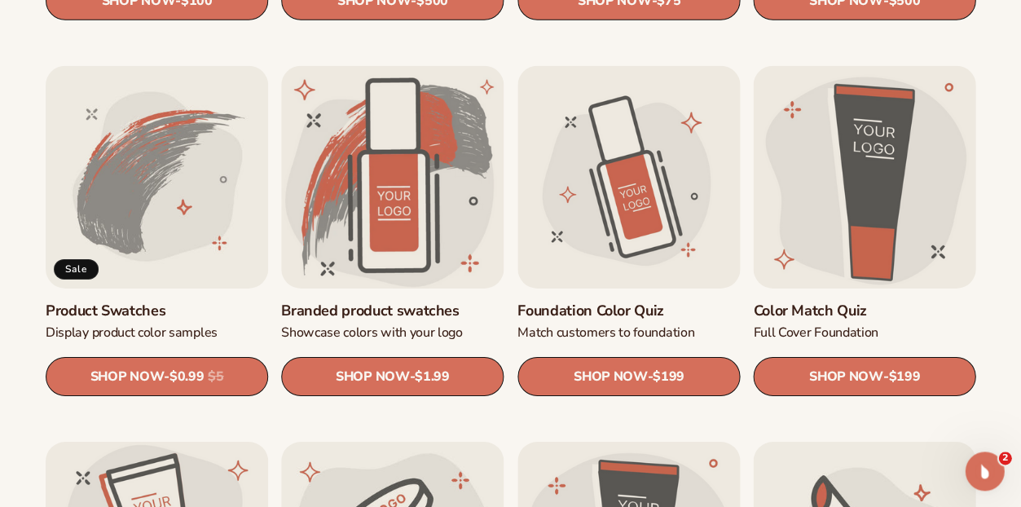
scroll to position [880, 0]
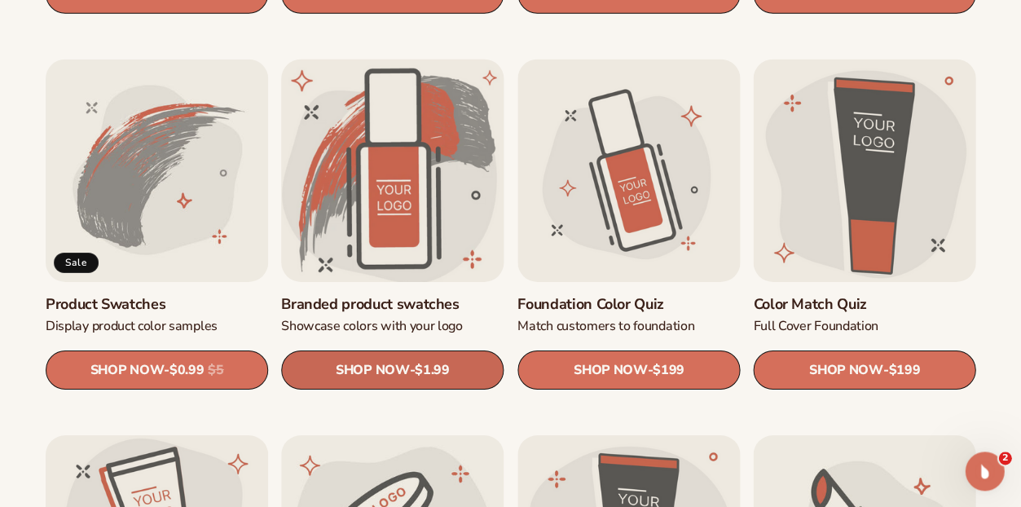
click at [437, 363] on span "$1.99" at bounding box center [432, 370] width 34 height 15
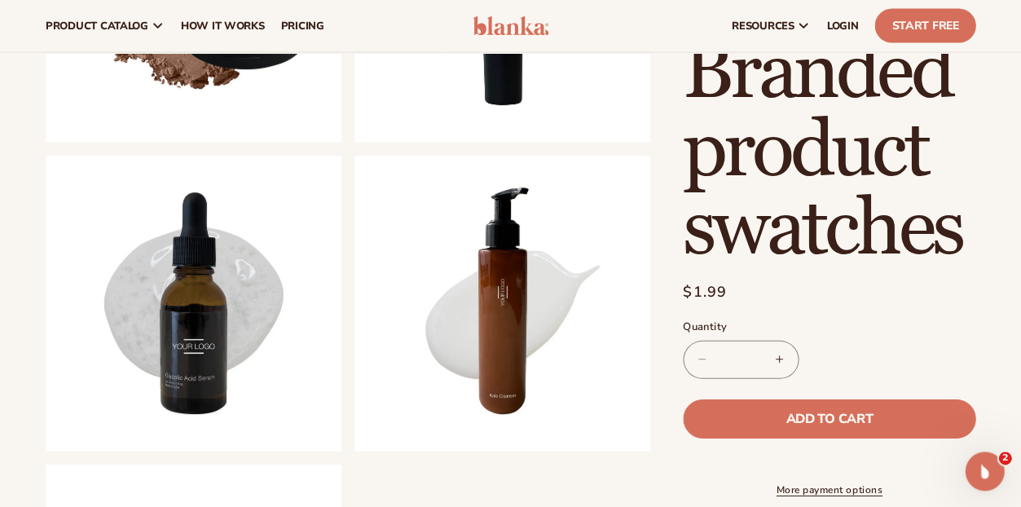
scroll to position [697, 0]
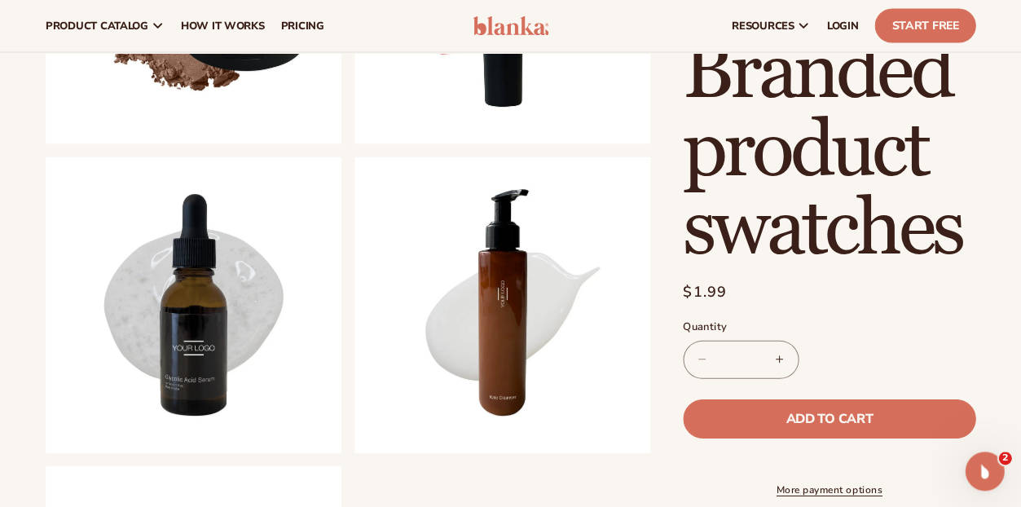
drag, startPoint x: 802, startPoint y: 267, endPoint x: 781, endPoint y: 267, distance: 21.2
click at [761, 341] on input "*" at bounding box center [740, 360] width 41 height 38
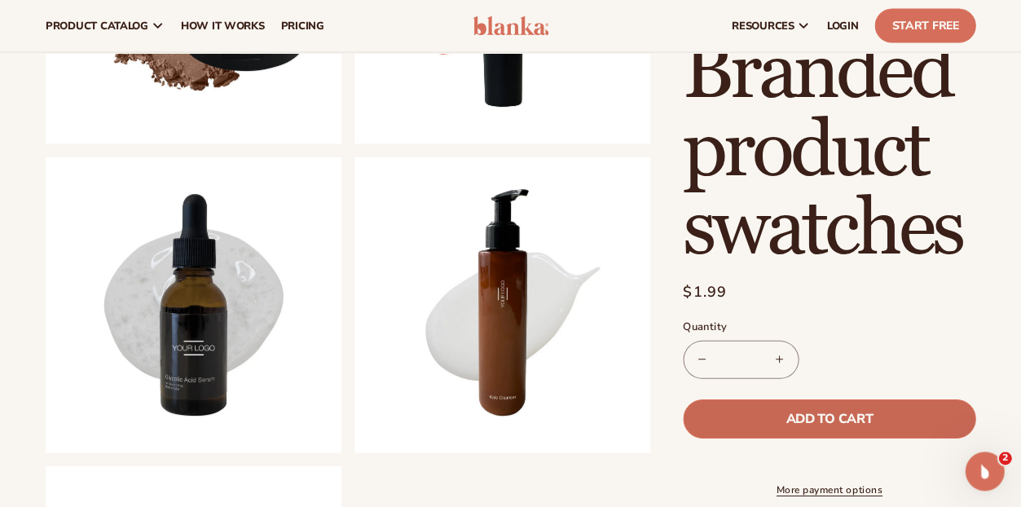
click at [853, 412] on span "Add to cart" at bounding box center [828, 418] width 86 height 13
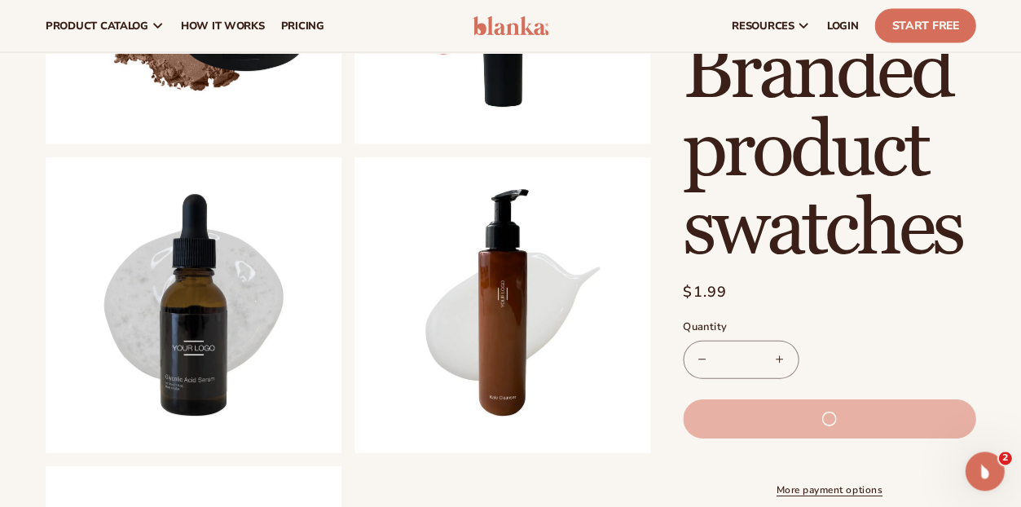
type input "*"
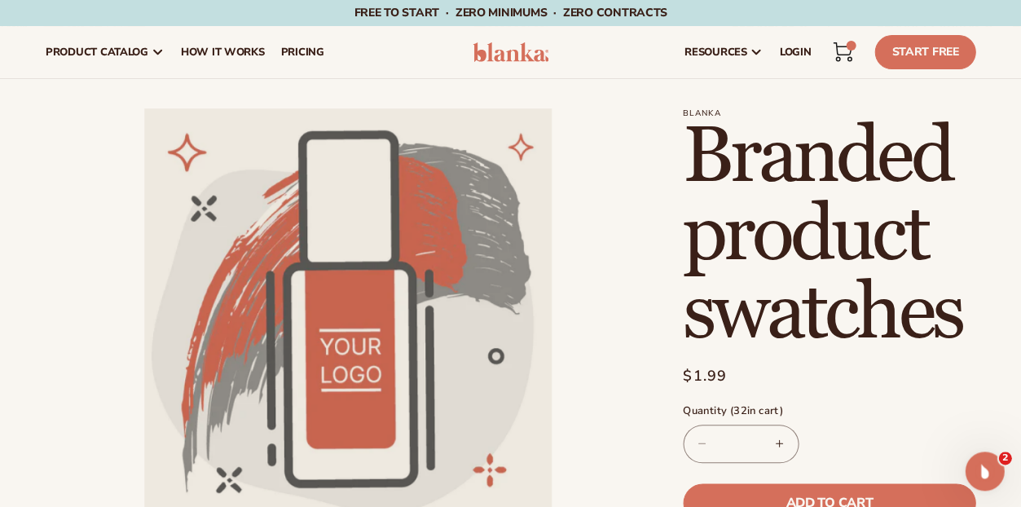
scroll to position [0, 0]
click at [833, 53] on icon at bounding box center [843, 52] width 20 height 20
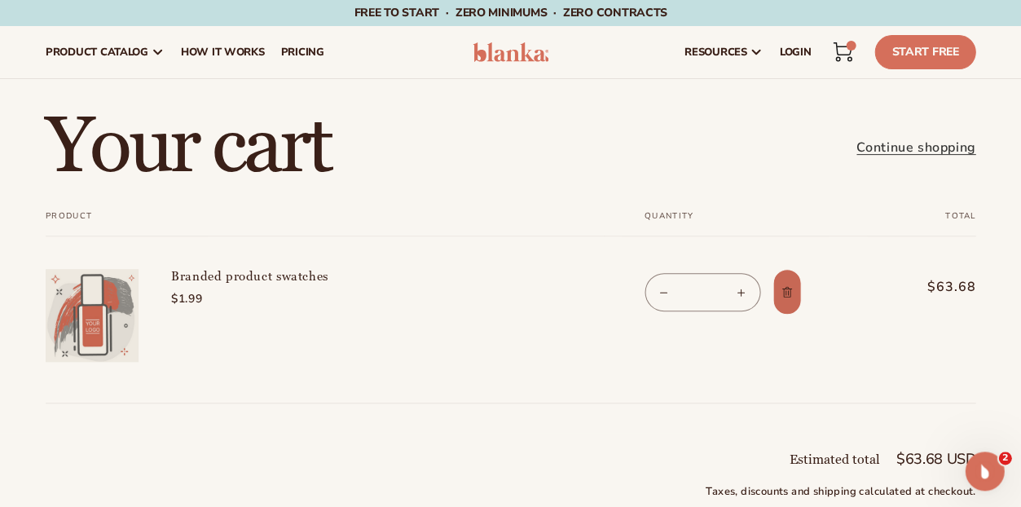
click at [793, 298] on icon "Remove Branded product swatches" at bounding box center [786, 292] width 12 height 12
